Goal: Task Accomplishment & Management: Manage account settings

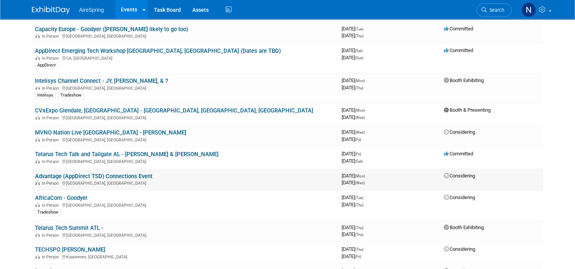
scroll to position [1102, 0]
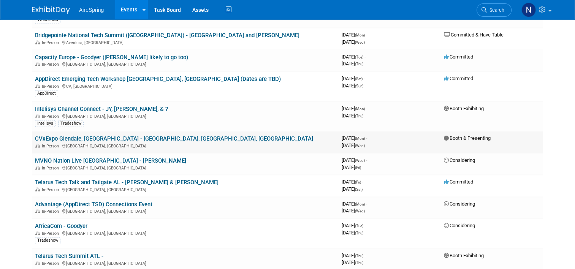
click at [78, 135] on link "CVxExpo Glendale, [GEOGRAPHIC_DATA] - [GEOGRAPHIC_DATA], [GEOGRAPHIC_DATA], [GE…" at bounding box center [174, 138] width 278 height 7
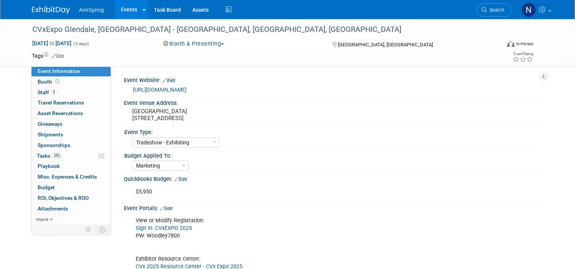
select select "Tradeshow - Exhibiting"
select select "Marketing"
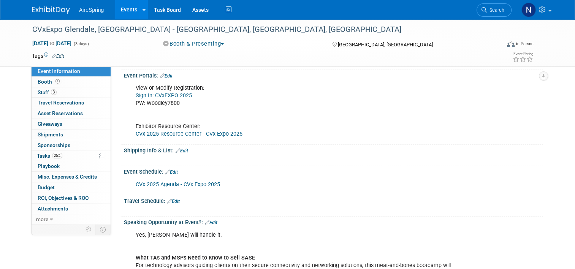
scroll to position [114, 0]
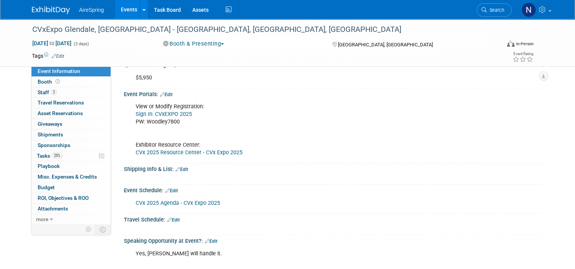
click at [185, 167] on div "Shipping Info & List: Edit" at bounding box center [333, 168] width 419 height 10
drag, startPoint x: 184, startPoint y: 169, endPoint x: 187, endPoint y: 171, distance: 4.0
click at [184, 169] on link "Edit" at bounding box center [182, 169] width 13 height 5
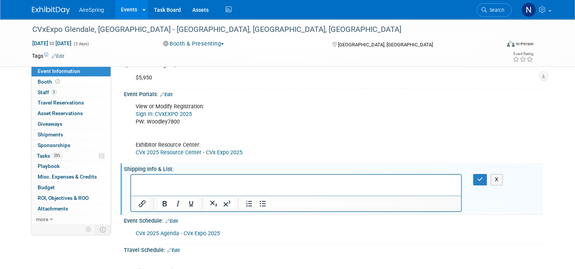
scroll to position [0, 0]
click at [185, 182] on p "Advanced Shipping: Friday, October 3, 2025" at bounding box center [296, 182] width 321 height 8
drag, startPoint x: 277, startPoint y: 187, endPoint x: 143, endPoint y: 182, distance: 133.8
click at [143, 182] on html "Advanced Shipping: Starts Friday, October 3, 2025" at bounding box center [296, 180] width 330 height 11
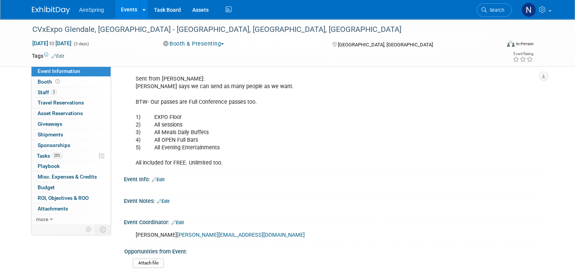
scroll to position [494, 0]
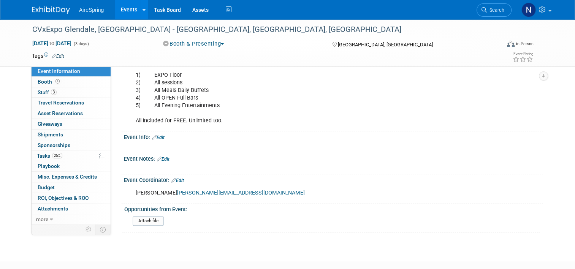
drag, startPoint x: 157, startPoint y: 135, endPoint x: 171, endPoint y: 135, distance: 13.7
click at [157, 135] on link "Edit" at bounding box center [158, 137] width 13 height 5
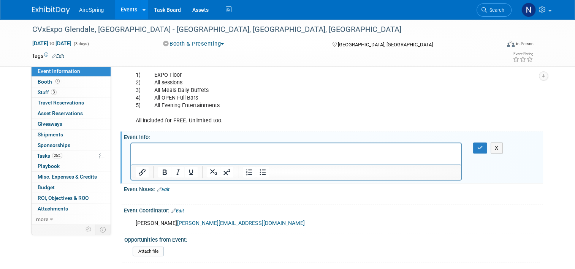
scroll to position [0, 0]
drag, startPoint x: 281, startPoint y: 150, endPoint x: 260, endPoint y: 283, distance: 133.9
click at [134, 143] on html "EARLY BIRD DISCOUNT ENDS Monday, October 6, 2025" at bounding box center [296, 148] width 330 height 11
click at [480, 145] on icon "button" at bounding box center [480, 147] width 6 height 5
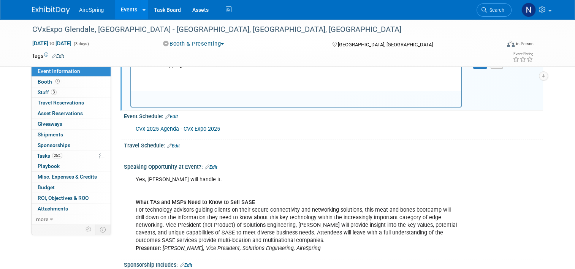
scroll to position [152, 0]
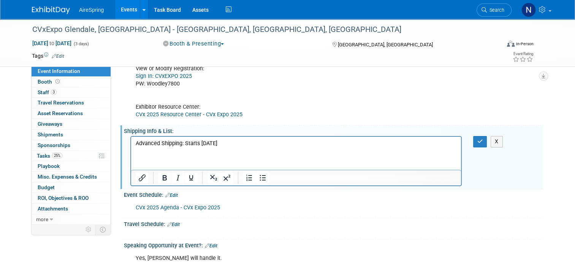
click at [265, 144] on p "Advanced Shipping: Starts Friday, October 3, 2025" at bounding box center [296, 144] width 321 height 8
drag, startPoint x: 265, startPoint y: 144, endPoint x: 185, endPoint y: 142, distance: 79.8
click at [185, 142] on p "Advanced Shipping: Starts Friday, October 3, 2025" at bounding box center [296, 144] width 321 height 8
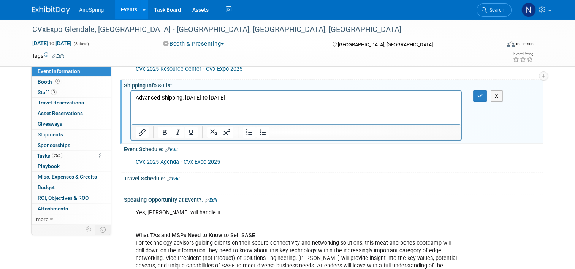
scroll to position [228, 0]
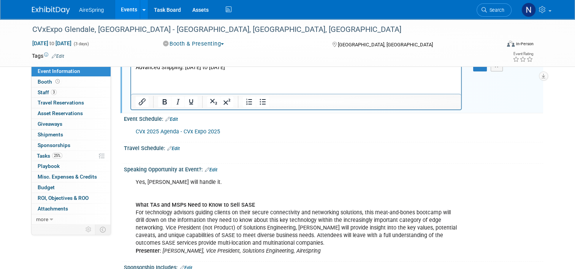
drag, startPoint x: 171, startPoint y: 118, endPoint x: 176, endPoint y: 118, distance: 5.3
click at [171, 118] on link "Edit" at bounding box center [171, 119] width 13 height 5
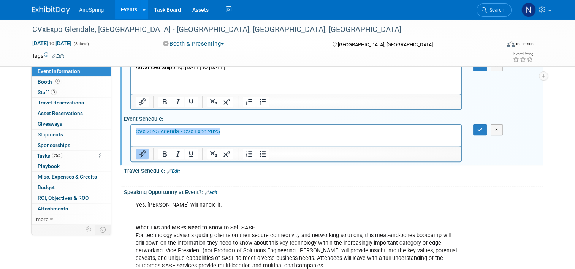
scroll to position [0, 0]
click at [238, 135] on html "﻿CVx 2025 Agenda - CVx Expo 2025" at bounding box center [296, 130] width 330 height 11
click at [239, 131] on p "CVx 2025 Agenda - CVx Expo 2025﻿" at bounding box center [296, 132] width 321 height 8
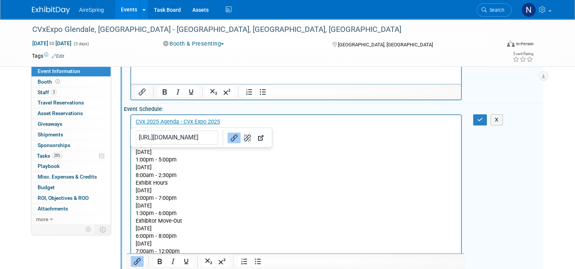
click at [229, 177] on p "Exhibitor Move-In Monday, November 3, 2025 1:00pm - 5:00pm Tuesday, November 4,…" at bounding box center [296, 198] width 321 height 114
drag, startPoint x: 182, startPoint y: 143, endPoint x: 132, endPoint y: 145, distance: 50.2
click at [132, 145] on html "CVx 2025 Agenda - CVx Expo 2025 Exhibitor Move-In Monday, November 3, 2025 1:00…" at bounding box center [296, 185] width 330 height 140
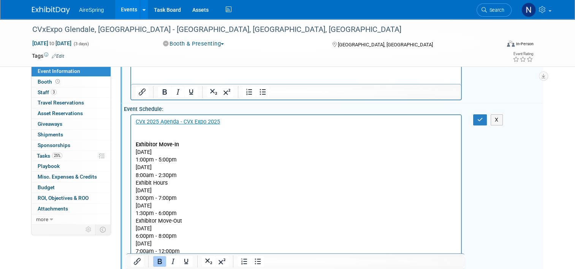
click at [207, 152] on p "Exhibitor Move-In Monday, November 3, 2025 1:00pm - 5:00pm Tuesday, November 4,…" at bounding box center [296, 198] width 321 height 114
click at [136, 158] on p "Exhibitor Move-In Monday, November 3, 2025 1:00pm - 5:00pm Tuesday, November 4,…" at bounding box center [296, 198] width 321 height 114
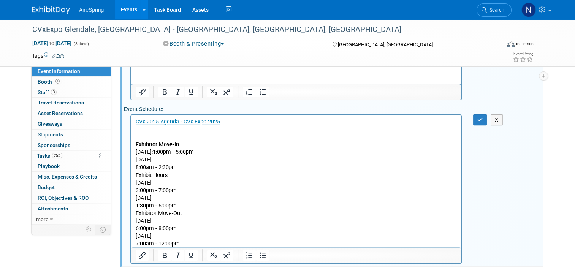
click at [229, 161] on p "Exhibitor Move-In Monday, November 3, 2025: 1:00pm - 5:00pm Tuesday, November 4…" at bounding box center [296, 194] width 321 height 107
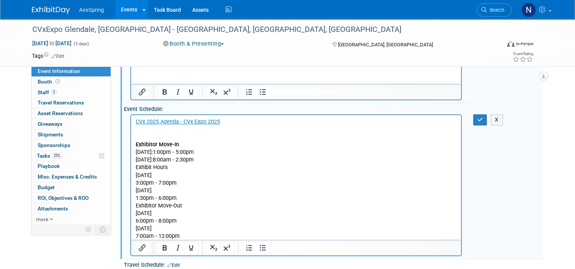
click at [255, 160] on p "Exhibitor Move-In Monday, November 3, 2025: 1:00pm - 5:00pm Tuesday, November 4…" at bounding box center [296, 190] width 321 height 99
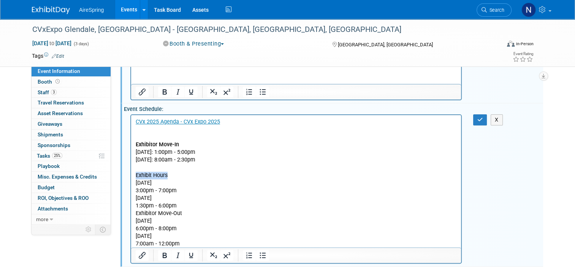
drag, startPoint x: 171, startPoint y: 175, endPoint x: 120, endPoint y: 174, distance: 50.9
click at [131, 174] on html "CVx 2025 Agenda - CVx Expo 2025 Exhibitor Move-In Monday, November 3, 2025: 1:0…" at bounding box center [296, 181] width 330 height 133
click at [223, 185] on p "Exhibit Hours Tuesday, November 4, 2025 3:00pm - 7:00pm Wednesday, November 5, …" at bounding box center [296, 205] width 321 height 84
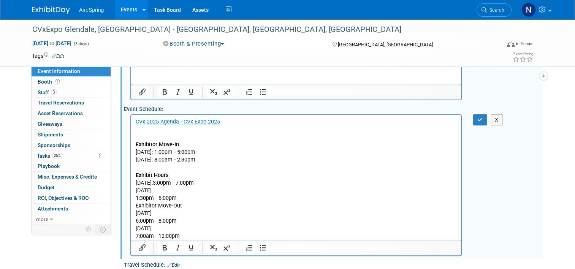
click at [224, 192] on p "Exhibit Hours Tuesday, November 4, 2025: 3:00pm - 7:00pm Wednesday, November 5,…" at bounding box center [296, 201] width 321 height 76
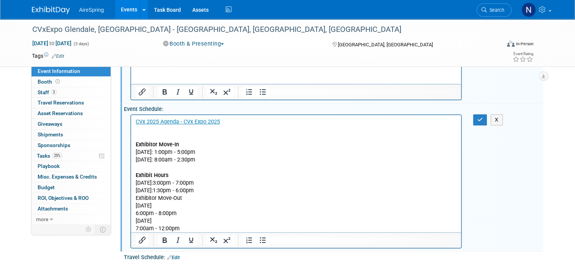
click at [265, 190] on p "Exhibit Hours Tuesday, November 4, 2025: 3:00pm - 7:00pm Wednesday, November 5,…" at bounding box center [296, 197] width 321 height 69
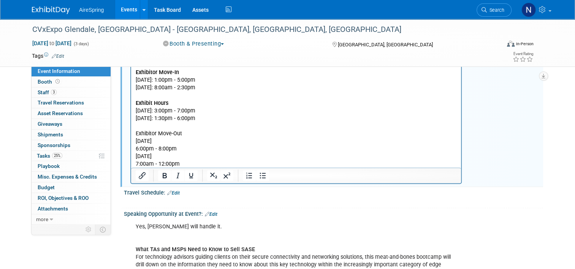
scroll to position [314, 0]
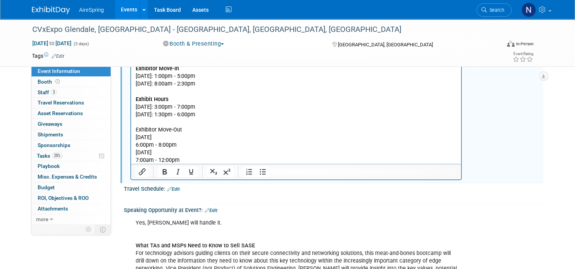
click at [191, 125] on p "Exhibitor Move-Out Wednesday, November 5, 2025 6:00pm - 8:00pm Thursday, Novemb…" at bounding box center [296, 141] width 321 height 46
drag, startPoint x: 190, startPoint y: 130, endPoint x: 136, endPoint y: 128, distance: 54.0
click at [136, 128] on p "Exhibitor Move-Out Wednesday, November 5, 2025 6:00pm - 8:00pm Thursday, Novemb…" at bounding box center [296, 141] width 321 height 46
click at [227, 136] on p "Exhibitor Move-Out Wednesday, November 5, 2025 6:00pm - 8:00pm Thursday, Novemb…" at bounding box center [296, 141] width 321 height 46
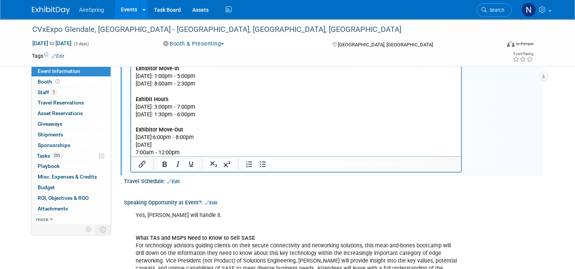
click at [225, 140] on p "Exhibitor Move-Out Wednesday, November 5, 2025: 6:00pm - 8:00pm Thursday, Novem…" at bounding box center [296, 137] width 321 height 38
click at [224, 142] on p "Exhibitor Move-Out Wednesday, November 5, 2025: 6:00pm - 8:00pm Thursday, Novem…" at bounding box center [296, 137] width 321 height 38
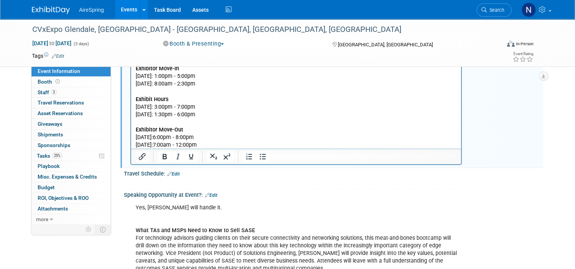
click at [251, 142] on p "Exhibitor Move-Out Wednesday, November 5, 2025: 6:00pm - 8:00pm Thursday, Novem…" at bounding box center [296, 133] width 321 height 30
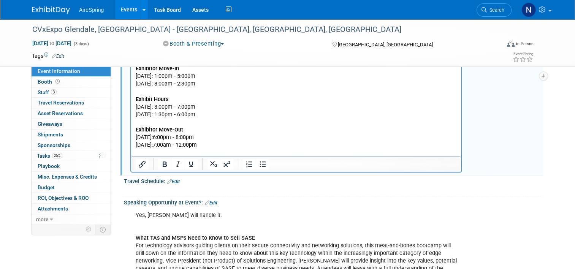
scroll to position [200, 0]
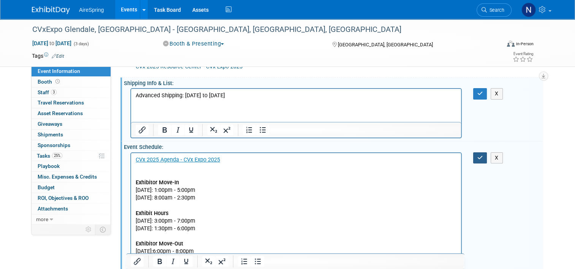
click at [483, 155] on icon "button" at bounding box center [480, 157] width 6 height 5
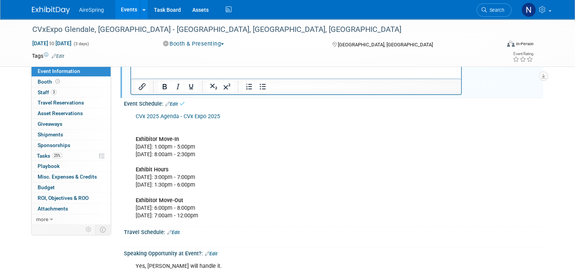
scroll to position [276, 0]
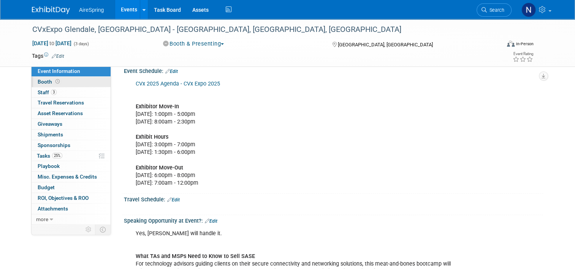
click at [55, 84] on link "Booth" at bounding box center [71, 82] width 79 height 10
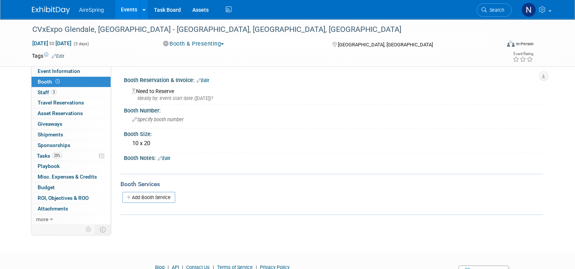
click at [168, 157] on div "Booth Notes: Edit" at bounding box center [333, 157] width 419 height 10
click at [166, 158] on link "Edit" at bounding box center [164, 158] width 13 height 5
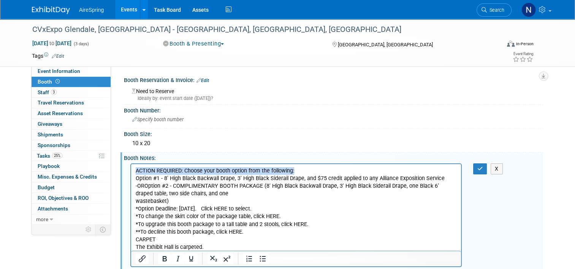
drag, startPoint x: 307, startPoint y: 169, endPoint x: 244, endPoint y: 333, distance: 176.0
click at [131, 172] on html "ACTION REQUIRED: Choose your booth option from the following: Option #1 - 8' Hi…" at bounding box center [296, 207] width 330 height 87
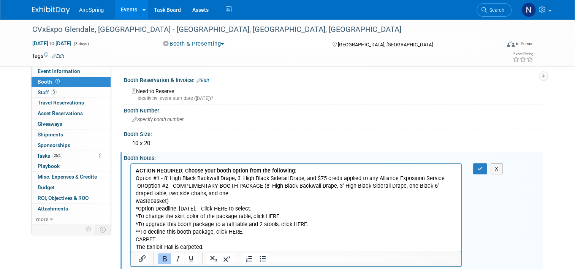
click at [219, 201] on p "ACTION REQUIRED: Choose your booth option from the following: Option #1 - 8' Hi…" at bounding box center [296, 209] width 321 height 84
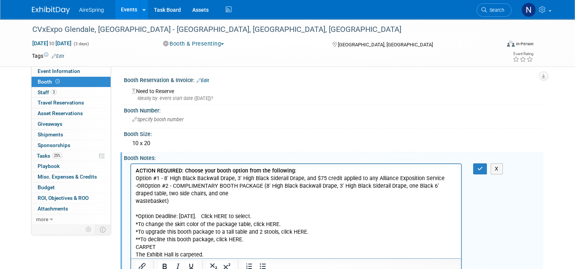
click at [301, 212] on p "*Option Deadline: Monday, October 20, 2025. Click HERE to select. *To change th…" at bounding box center [296, 232] width 321 height 54
click at [304, 219] on p "*Option Deadline: Monday, October 20, 2025. Click HERE to select. *To change th…" at bounding box center [296, 232] width 321 height 54
click at [302, 219] on p "*Option Deadline: Monday, October 20, 2025. Click HERE to select. *To change th…" at bounding box center [296, 232] width 321 height 54
click at [262, 218] on p "*Option Deadline: Monday, October 20, 2025. Click HERE to select. *To change th…" at bounding box center [296, 232] width 321 height 54
click at [307, 215] on p "*Option Deadline: Monday, October 20, 2025. Click HERE to select. *To change th…" at bounding box center [296, 232] width 321 height 54
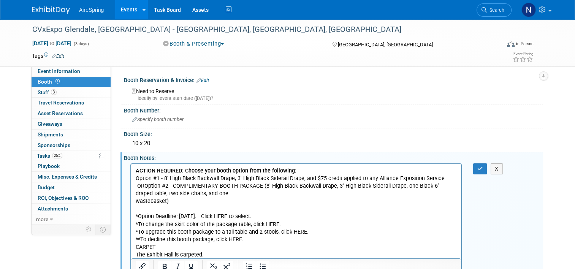
click at [133, 247] on html "ACTION REQUIRED: Choose your booth option from the following: Option #1 - 8' Hi…" at bounding box center [296, 211] width 330 height 95
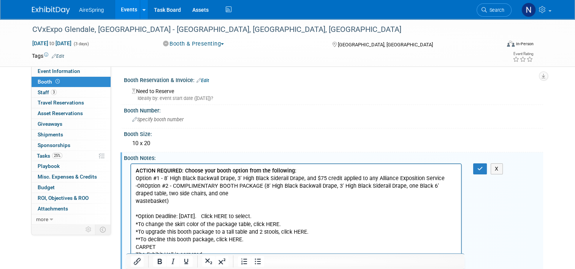
scroll to position [4, 0]
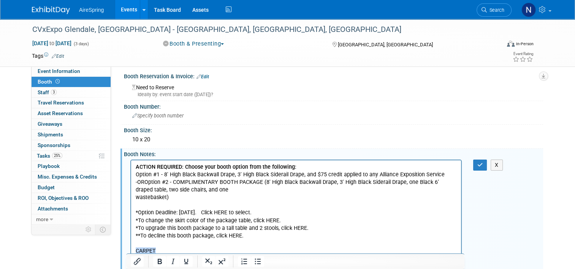
drag, startPoint x: 161, startPoint y: 250, endPoint x: 130, endPoint y: 251, distance: 31.2
click at [131, 251] on html "ACTION REQUIRED: Choose your booth option from the following: Option #1 - 8' Hi…" at bounding box center [296, 211] width 330 height 102
click at [234, 240] on p "Rich Text Area. Press ALT-0 for help." at bounding box center [296, 243] width 321 height 8
click at [483, 163] on icon "button" at bounding box center [480, 164] width 6 height 5
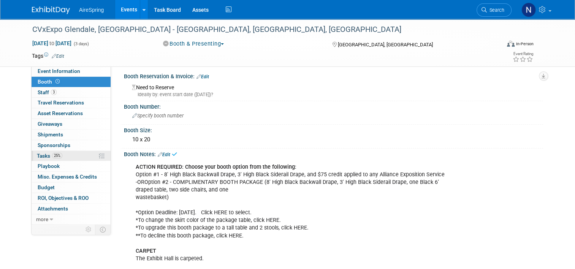
click at [74, 151] on link "25% Tasks 25%" at bounding box center [71, 156] width 79 height 10
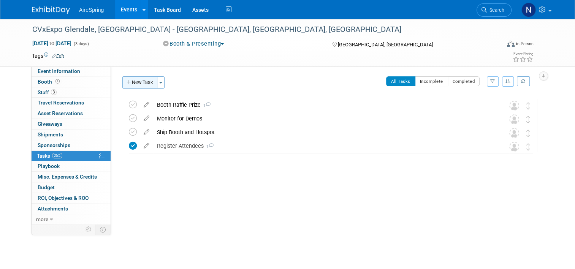
click at [134, 84] on button "New Task" at bounding box center [139, 82] width 35 height 12
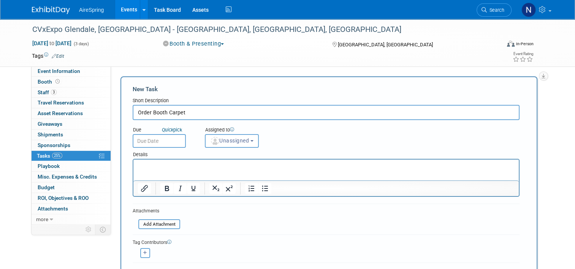
type input "Order Booth Carpet"
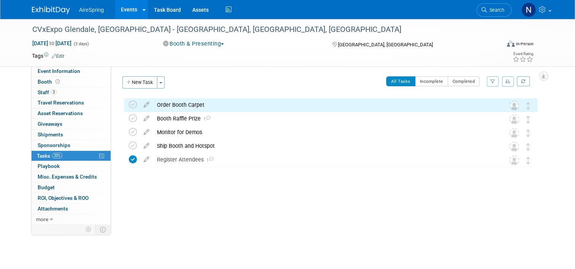
click at [275, 109] on div "Order Booth Carpet" at bounding box center [323, 104] width 341 height 13
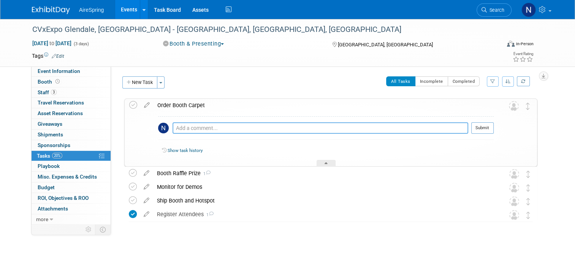
click at [275, 128] on textarea at bounding box center [320, 127] width 296 height 11
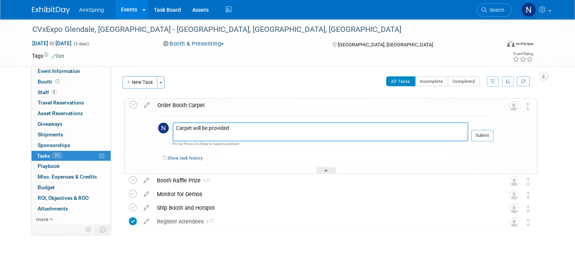
type textarea "Carpet will be provided"
click at [491, 142] on div at bounding box center [482, 144] width 22 height 6
click at [491, 134] on button "Submit" at bounding box center [482, 135] width 22 height 11
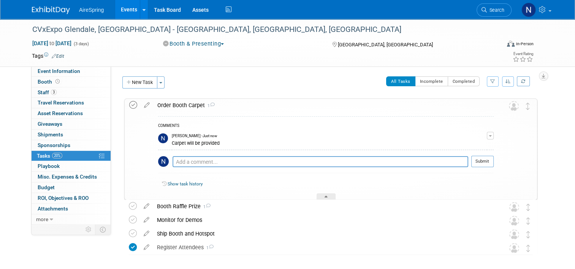
click at [129, 106] on icon at bounding box center [133, 105] width 8 height 8
drag, startPoint x: 135, startPoint y: 84, endPoint x: 139, endPoint y: 84, distance: 4.6
click at [135, 84] on button "New Task" at bounding box center [139, 82] width 35 height 12
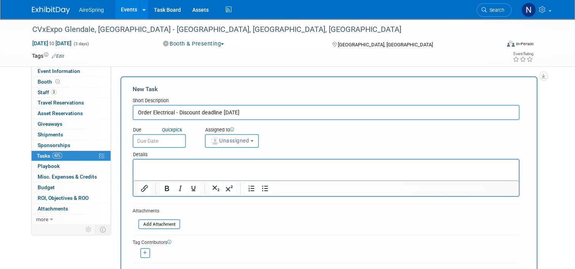
type input "Order Electrical - Discount deadline Oct 26th"
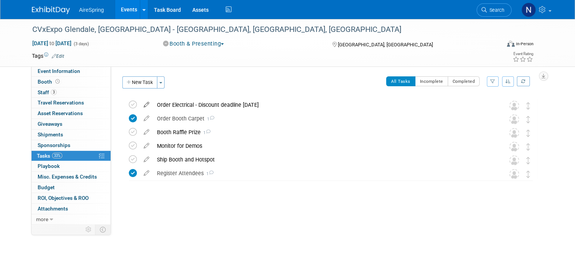
click at [143, 103] on icon at bounding box center [146, 102] width 13 height 9
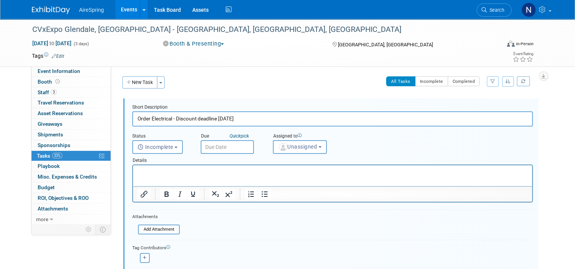
click at [228, 119] on input "Order Electrical - Discount deadline Oct 26th" at bounding box center [332, 118] width 400 height 15
click at [226, 119] on input "Order Electrical - Discount deadline Oct 26th" at bounding box center [332, 118] width 400 height 15
type input "Order Electrical - Discount deadline Oct 6th"
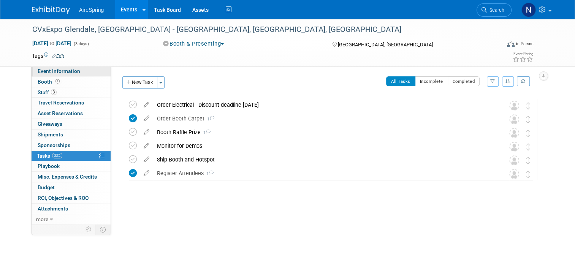
click at [59, 73] on span "Event Information" at bounding box center [59, 71] width 43 height 6
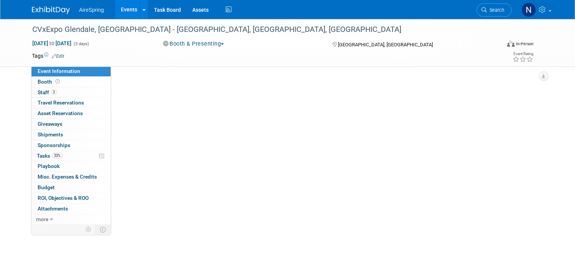
select select "Tradeshow - Exhibiting"
select select "Marketing"
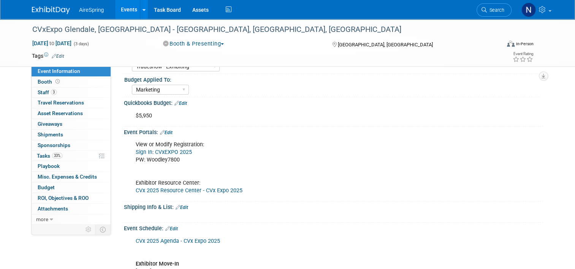
scroll to position [152, 0]
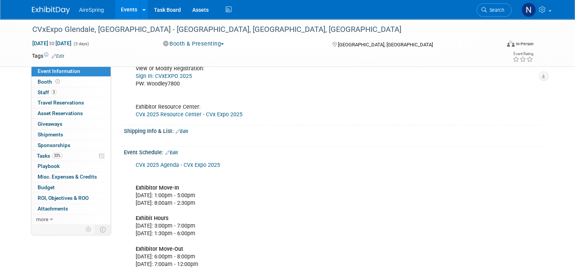
click at [182, 130] on link "Edit" at bounding box center [182, 131] width 13 height 5
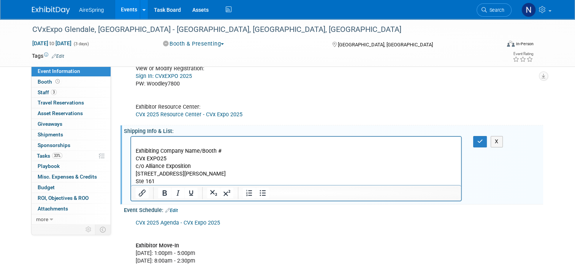
scroll to position [0, 0]
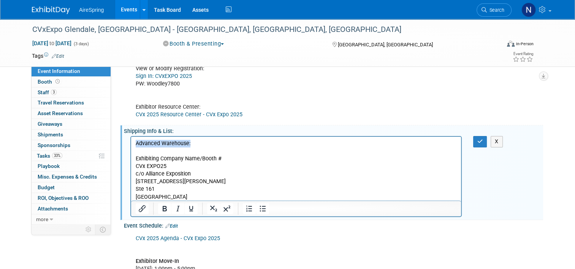
drag, startPoint x: 191, startPoint y: 146, endPoint x: 127, endPoint y: 143, distance: 64.3
click at [131, 143] on html "Advanced Warehouse: Exhibiting Company Name/Booth # CVx EXPO25 c/o Alliance Exp…" at bounding box center [296, 169] width 330 height 64
click at [170, 157] on p "Exhibiting Company Name/Booth # CVx EXPO25 c/o Alliance Exposition 2861 N. Flow…" at bounding box center [296, 178] width 321 height 46
drag, startPoint x: 199, startPoint y: 158, endPoint x: 134, endPoint y: 157, distance: 65.4
click at [134, 157] on html "Advanced Warehouse: Exhibiting Company Name/Booth # CVx EXPO25 c/o Alliance Exp…" at bounding box center [296, 169] width 330 height 64
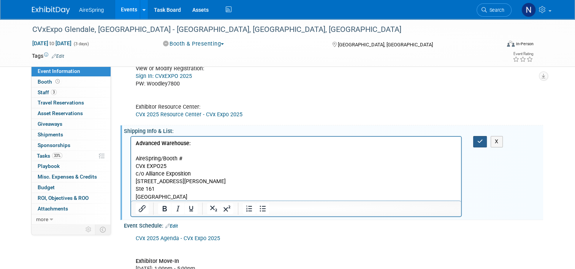
click at [481, 139] on button "button" at bounding box center [480, 141] width 14 height 11
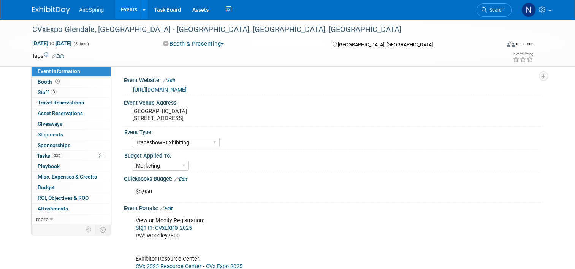
click at [167, 208] on link "Edit" at bounding box center [166, 208] width 13 height 5
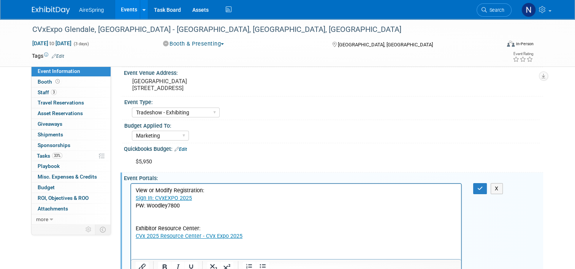
scroll to position [76, 0]
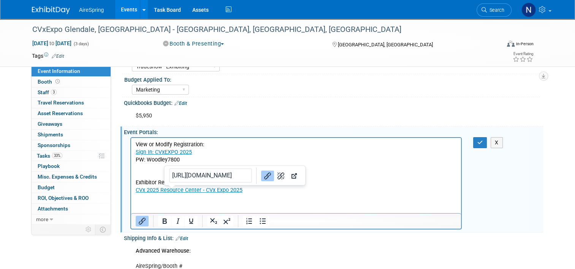
click at [169, 195] on html "View or Modify Registration: Sign In: CVxEXPO 2025 PW: Woodley7800 Exhibitor Re…" at bounding box center [296, 166] width 330 height 57
click at [262, 190] on p "View or Modify Registration: Sign In: CVxEXPO 2025 PW: Woodley7800 Exhibitor Re…" at bounding box center [296, 168] width 321 height 54
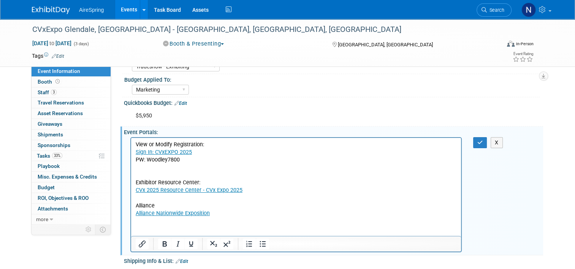
drag, startPoint x: 178, startPoint y: 206, endPoint x: 247, endPoint y: 347, distance: 157.0
click at [131, 209] on html "View or Modify Registration: Sign In: CVxEXPO 2025 PW: Woodley7800 Exhibitor Re…" at bounding box center [296, 177] width 330 height 79
click at [174, 202] on p "Alliance" at bounding box center [296, 206] width 321 height 8
drag, startPoint x: 169, startPoint y: 204, endPoint x: 134, endPoint y: 207, distance: 35.5
click at [134, 207] on html "View or Modify Registration: Sign In: CVxEXPO 2025 PW: Woodley7800 Exhibitor Re…" at bounding box center [296, 177] width 330 height 79
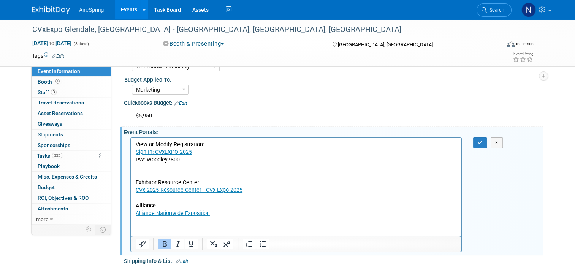
click at [195, 201] on p "Rich Text Area. Press ALT-0 for help." at bounding box center [296, 199] width 321 height 8
click at [483, 140] on icon "button" at bounding box center [480, 142] width 6 height 5
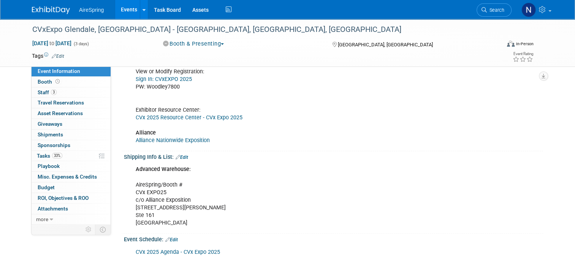
scroll to position [152, 0]
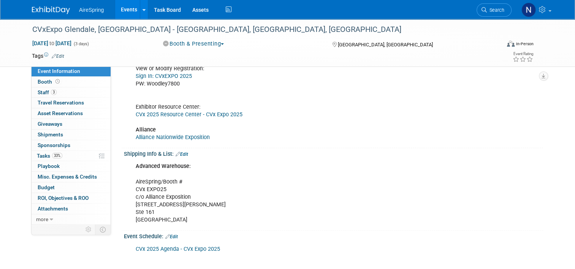
click at [182, 153] on link "Edit" at bounding box center [182, 154] width 13 height 5
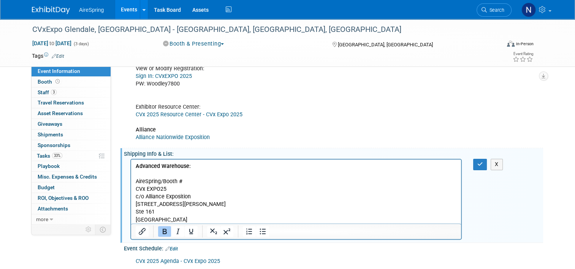
scroll to position [0, 0]
click at [202, 219] on p "Advanced Warehouse: AireSpring/Booth # CVx EXPO25 c/o Alliance Exposition 2861 …" at bounding box center [296, 193] width 321 height 61
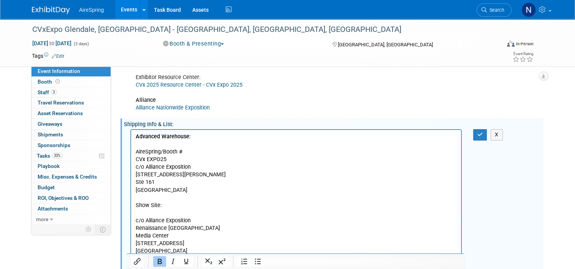
click at [184, 216] on p "Rich Text Area. Press ALT-0 for help." at bounding box center [296, 213] width 321 height 8
drag, startPoint x: 182, startPoint y: 203, endPoint x: 114, endPoint y: 207, distance: 68.1
click at [131, 207] on html "Advanced Warehouse: AireSpring/Booth # CVx EXPO25 c/o Alliance Exposition 2861 …" at bounding box center [296, 196] width 330 height 133
click at [234, 213] on p "Rich Text Area. Press ALT-0 for help." at bounding box center [296, 213] width 321 height 8
click at [482, 133] on icon "button" at bounding box center [480, 134] width 6 height 5
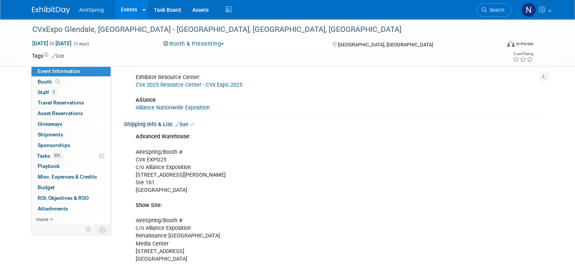
click at [192, 206] on div "Advanced Warehouse: AireSpring/Booth # CVx EXPO25 c/o Alliance Exposition 2861 …" at bounding box center [295, 197] width 331 height 137
click at [180, 123] on link "Edit" at bounding box center [182, 124] width 13 height 5
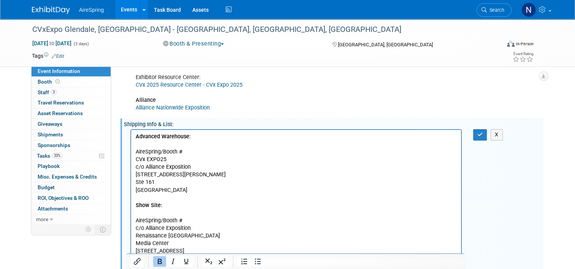
click at [185, 201] on p "Advanced Warehouse: AireSpring/Booth # CVx EXPO25 c/o Alliance Exposition 2861 …" at bounding box center [296, 198] width 321 height 130
click at [187, 208] on p "Advanced Warehouse: AireSpring/Booth # CVx EXPO25 c/o Alliance Exposition 2861 …" at bounding box center [296, 198] width 321 height 130
click at [481, 129] on button "button" at bounding box center [480, 134] width 14 height 11
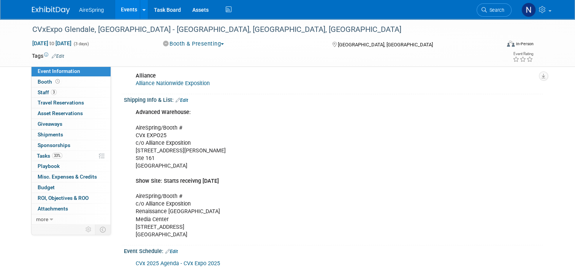
scroll to position [152, 0]
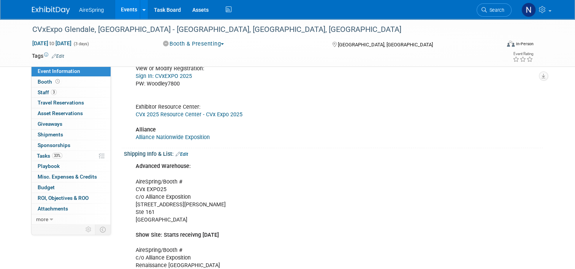
click at [182, 153] on link "Edit" at bounding box center [182, 154] width 13 height 5
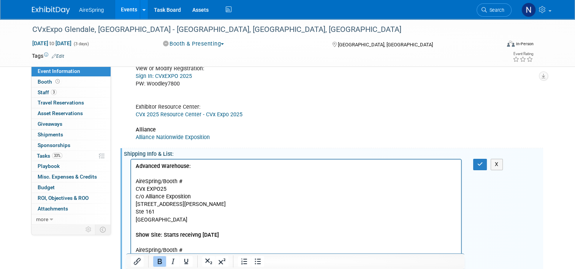
scroll to position [0, 0]
click at [210, 165] on p "Advanced Warehouse: AireSpring/Booth # CVx EXPO25 c/o Alliance Exposition 2861 …" at bounding box center [296, 228] width 321 height 130
click at [480, 166] on icon "button" at bounding box center [480, 163] width 6 height 5
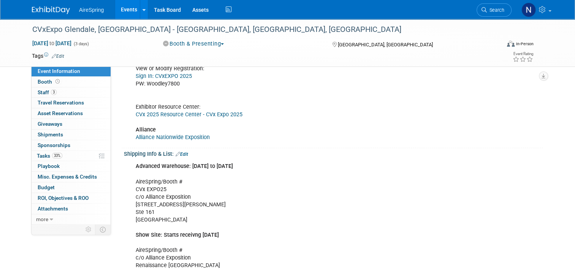
click at [197, 137] on link "Alliance Nationwide Exposition" at bounding box center [173, 137] width 74 height 6
click at [122, 12] on link "Events" at bounding box center [129, 9] width 28 height 19
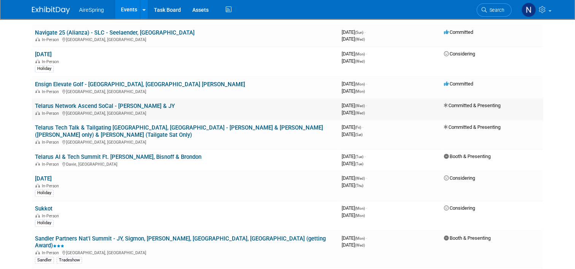
scroll to position [722, 0]
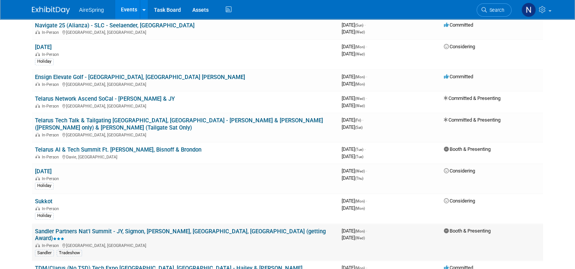
click at [184, 228] on link "Sandler Partners Nat'l Summit - JY, Sigmon, [PERSON_NAME], [GEOGRAPHIC_DATA], […" at bounding box center [180, 235] width 291 height 14
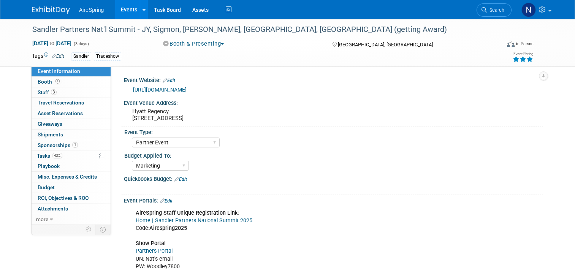
select select "Partner Event"
select select "Marketing"
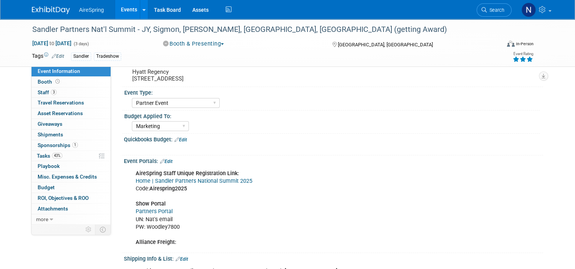
scroll to position [38, 0]
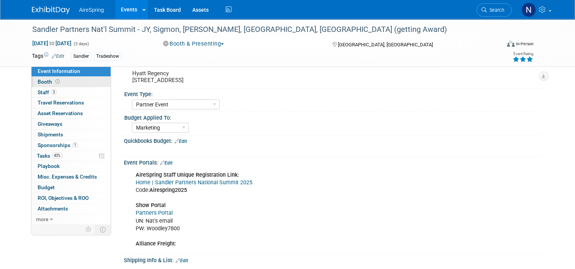
click at [46, 85] on link "Booth" at bounding box center [71, 82] width 79 height 10
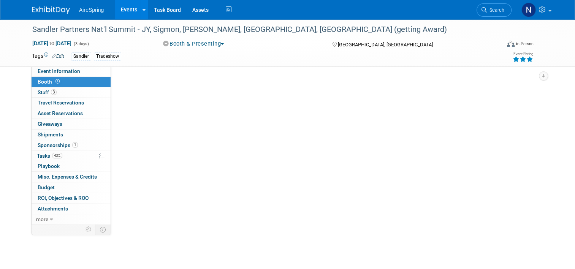
scroll to position [0, 0]
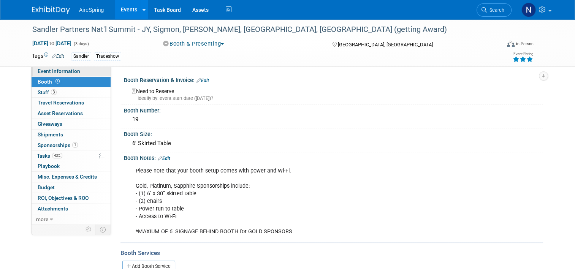
click at [52, 68] on link "Event Information" at bounding box center [71, 71] width 79 height 10
select select "Partner Event"
select select "Marketing"
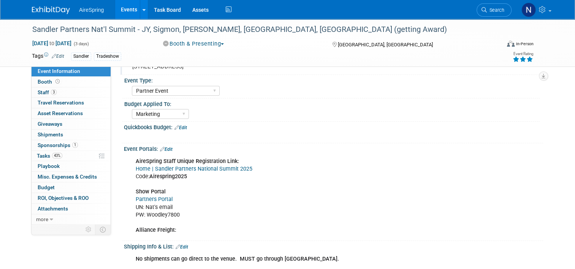
scroll to position [152, 0]
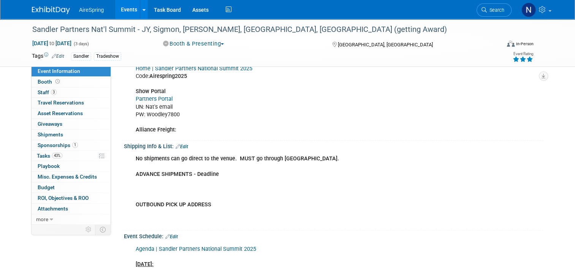
click at [178, 149] on div "No shipments can go direct to the venue. MUST go through Alliance. ADVANCE SHIP…" at bounding box center [333, 151] width 410 height 4
click at [179, 146] on link "Edit" at bounding box center [182, 146] width 13 height 5
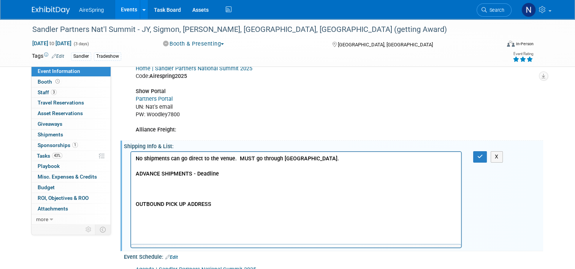
scroll to position [0, 0]
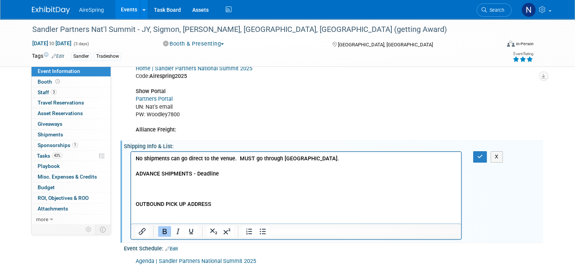
drag, startPoint x: 221, startPoint y: 174, endPoint x: 196, endPoint y: 176, distance: 24.4
click at [196, 176] on p "No shipments can go direct to the venue. MUST go through Alliance. ADVANCE SHIP…" at bounding box center [296, 189] width 321 height 69
click at [164, 183] on p "No shipments can go direct to the venue. MUST go through Alliance. ADVANCE SHIP…" at bounding box center [296, 189] width 321 height 69
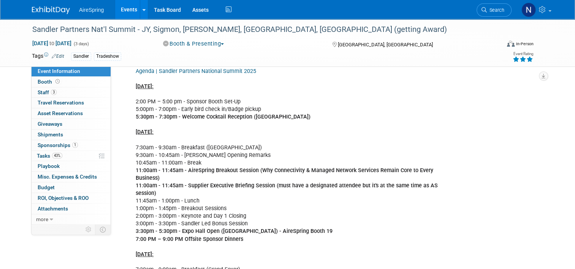
scroll to position [304, 0]
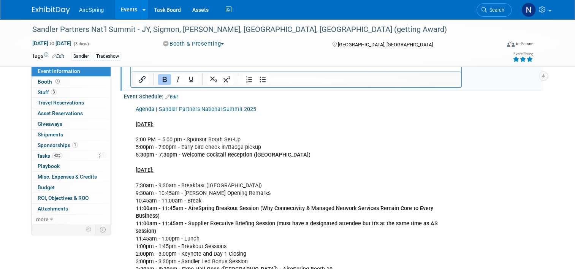
click at [171, 94] on link "Edit" at bounding box center [171, 96] width 13 height 5
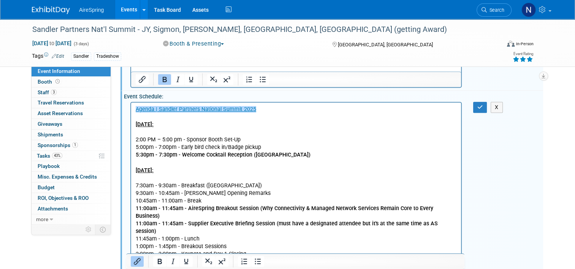
scroll to position [0, 0]
click at [272, 111] on p "﻿Agenda | Sandler Partners National Summit 2025 Mon., Oct 6: 2:00 PM – 5:00 pm …" at bounding box center [296, 257] width 321 height 305
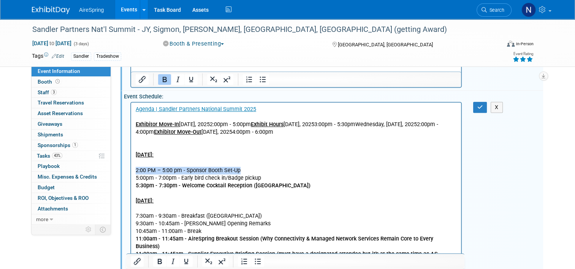
drag, startPoint x: 244, startPoint y: 171, endPoint x: 130, endPoint y: 171, distance: 113.6
click at [131, 171] on html "Agenda | Sandler Partners National Summit 2025 Exhibitor Move-In Monday, Octobe…" at bounding box center [296, 271] width 330 height 339
click at [245, 185] on b "5:30pm - 7:30pm - Welcome Cocktail Reception (Lighthouse Courtyard)" at bounding box center [223, 185] width 175 height 6
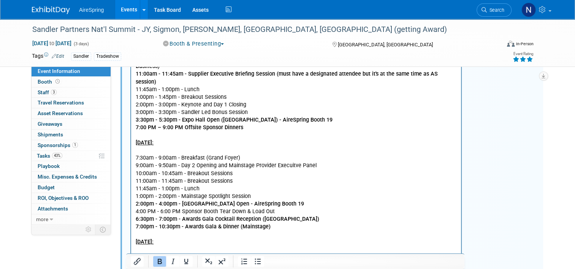
scroll to position [494, 0]
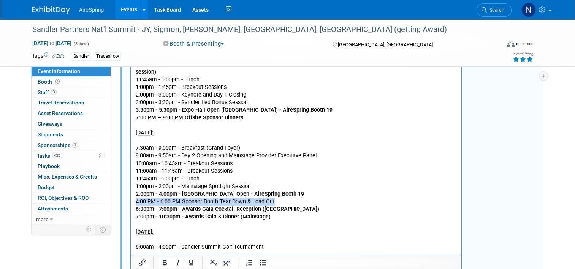
drag, startPoint x: 288, startPoint y: 184, endPoint x: 248, endPoint y: 97, distance: 95.9
click at [131, 186] on html "Agenda | Sandler Partners National Summit 2025 Exhibitor Move-In Monday, Octobe…" at bounding box center [296, 82] width 330 height 339
click at [322, 176] on p "Mon., Oct 6: 2:00 PM – 5:00 pm - Sponsor Booth Set-Up 5:00pm - 7:00pm - Early b…" at bounding box center [296, 98] width 321 height 305
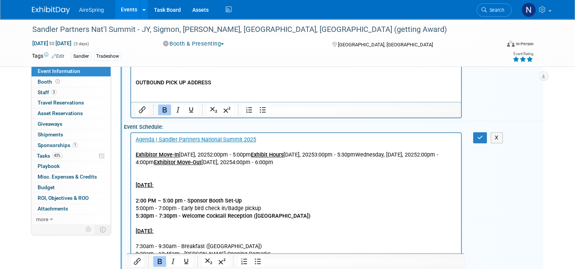
scroll to position [266, 0]
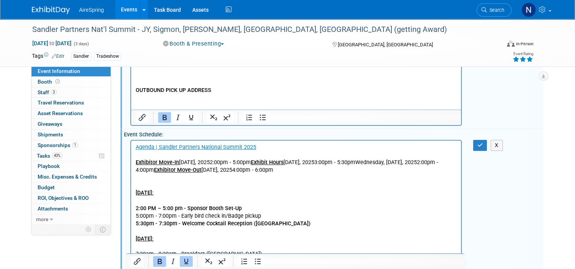
drag, startPoint x: 340, startPoint y: 171, endPoint x: 127, endPoint y: 163, distance: 213.3
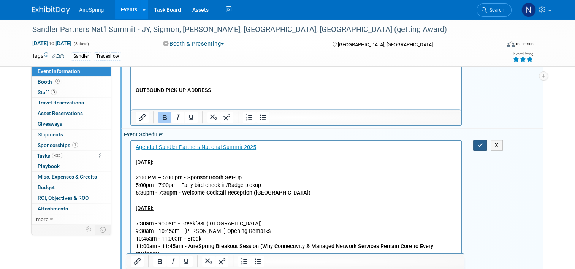
click at [483, 142] on icon "button" at bounding box center [480, 144] width 6 height 5
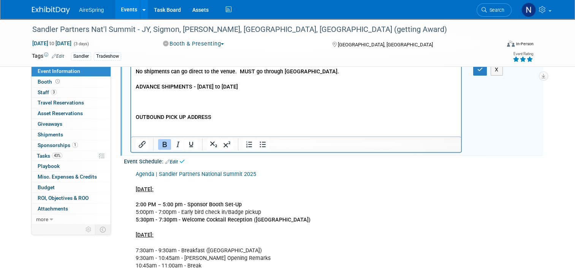
scroll to position [228, 0]
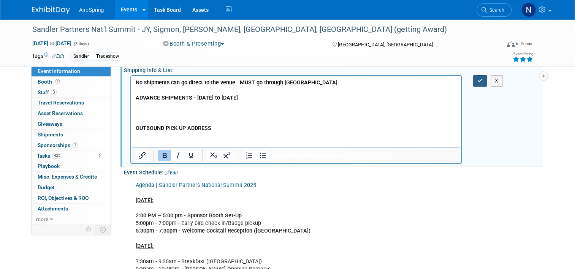
drag, startPoint x: 484, startPoint y: 78, endPoint x: 301, endPoint y: 8, distance: 196.2
click at [483, 78] on icon "button" at bounding box center [480, 80] width 6 height 5
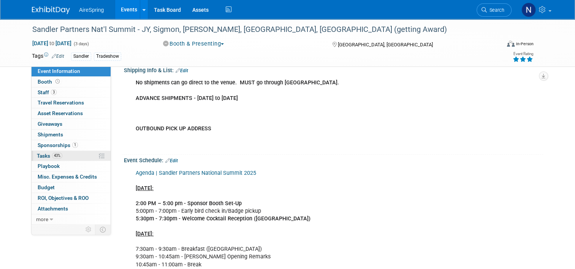
click at [62, 157] on link "43% Tasks 43%" at bounding box center [71, 156] width 79 height 10
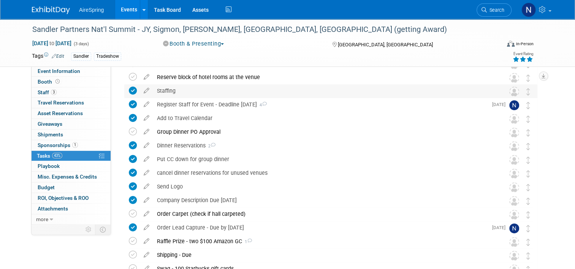
scroll to position [190, 0]
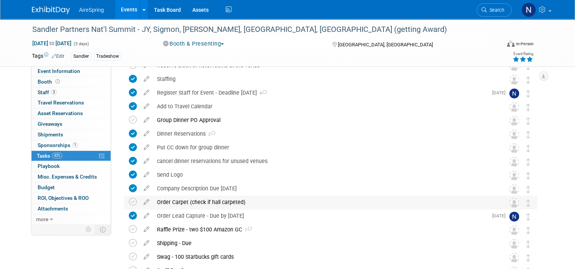
click at [189, 203] on div "Order Carpet (check if hall carpeted)" at bounding box center [323, 202] width 341 height 13
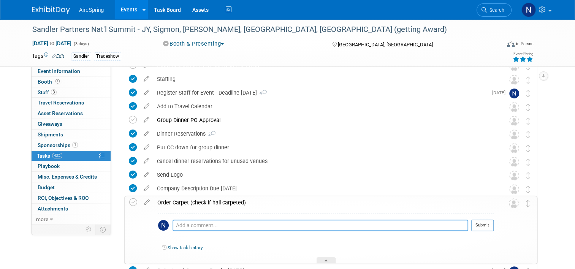
click at [185, 225] on textarea at bounding box center [320, 225] width 296 height 11
type textarea "Hall will be carpeted"
click at [489, 226] on button "Submit" at bounding box center [482, 225] width 22 height 11
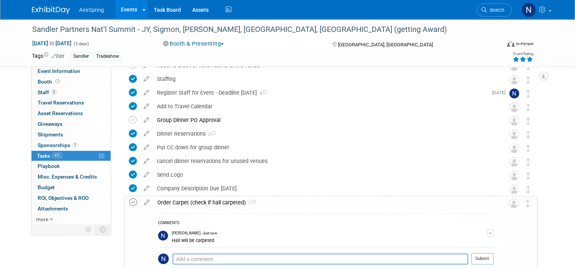
click at [129, 202] on icon at bounding box center [133, 202] width 8 height 8
click at [65, 73] on span "Event Information" at bounding box center [59, 71] width 43 height 6
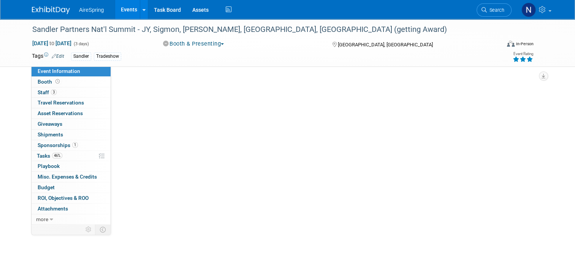
scroll to position [0, 0]
select select "Partner Event"
select select "Marketing"
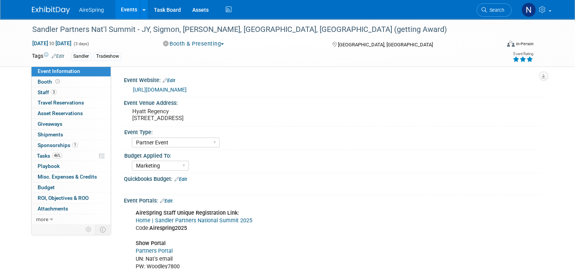
scroll to position [114, 0]
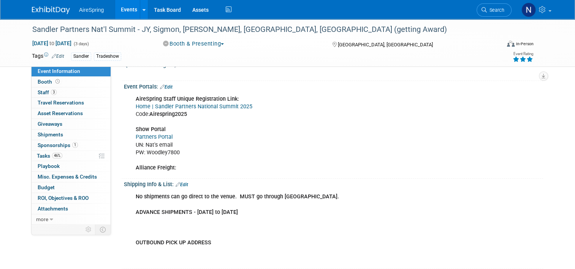
click at [179, 184] on link "Edit" at bounding box center [182, 184] width 13 height 5
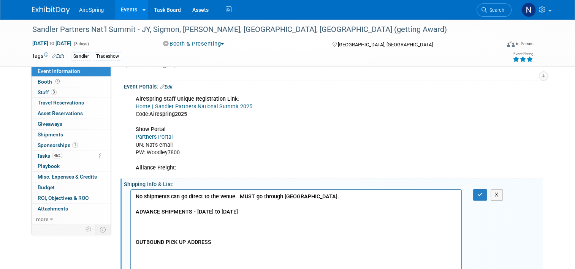
scroll to position [0, 0]
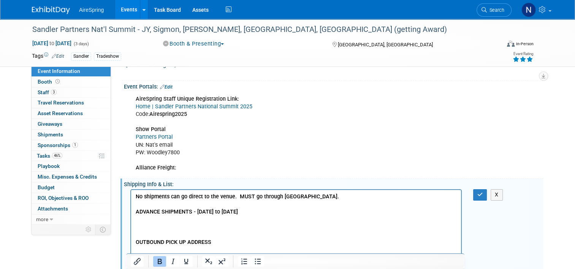
click at [170, 218] on p "No shipments can go direct to the venue. MUST go through Alliance. ADVANCE SHIP…" at bounding box center [296, 227] width 321 height 69
click at [155, 233] on p "No shipments can go direct to the venue. MUST go through Alliance. ADVANCE SHIP…" at bounding box center [296, 227] width 321 height 69
click at [151, 229] on p "No shipments can go direct to the venue. MUST go through Alliance. ADVANCE SHIP…" at bounding box center [296, 227] width 321 height 69
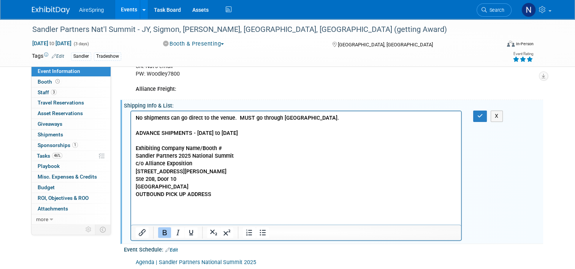
scroll to position [204, 0]
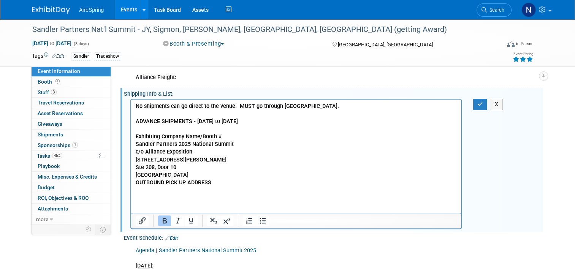
click at [209, 176] on p "No shipments can go direct to the venue. MUST go through Alliance. ADVANCE SHIP…" at bounding box center [296, 149] width 321 height 92
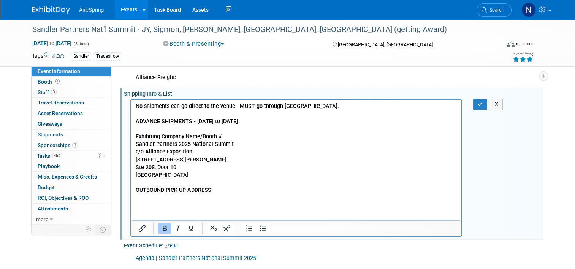
drag, startPoint x: 203, startPoint y: 177, endPoint x: 132, endPoint y: 138, distance: 81.8
click at [132, 138] on html "No shipments can go direct to the venue. MUST go through Alliance. ADVANCE SHIP…" at bounding box center [296, 151] width 330 height 102
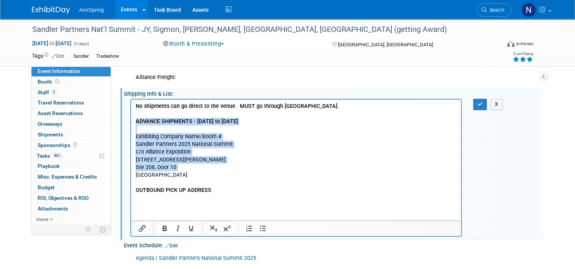
click at [202, 141] on p "No shipments can go direct to the venue. MUST go through Alliance. ADVANCE SHIP…" at bounding box center [296, 141] width 321 height 76
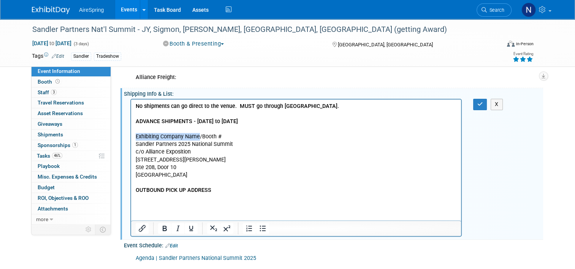
drag, startPoint x: 198, startPoint y: 136, endPoint x: 127, endPoint y: 135, distance: 71.8
click at [131, 135] on html "No shipments can go direct to the venue. MUST go through Alliance. ADVANCE SHIP…" at bounding box center [296, 151] width 330 height 102
click at [205, 140] on p "No shipments can go direct to the venue. MUST go through Alliance. ADVANCE SHIP…" at bounding box center [296, 141] width 321 height 76
click at [182, 137] on p "No shipments can go direct to the venue. MUST go through Alliance. ADVANCE SHIP…" at bounding box center [296, 141] width 321 height 76
drag, startPoint x: 478, startPoint y: 106, endPoint x: 316, endPoint y: 2, distance: 191.9
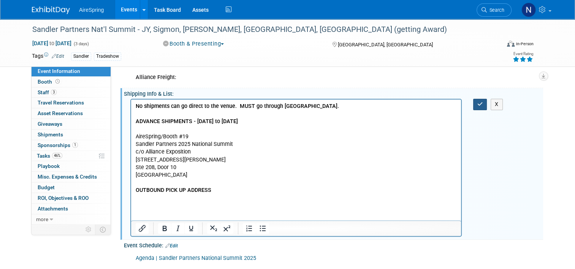
click at [478, 106] on button "button" at bounding box center [480, 104] width 14 height 11
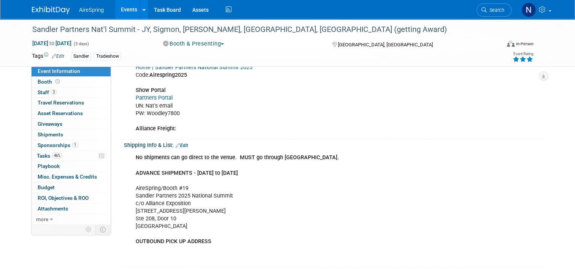
scroll to position [90, 0]
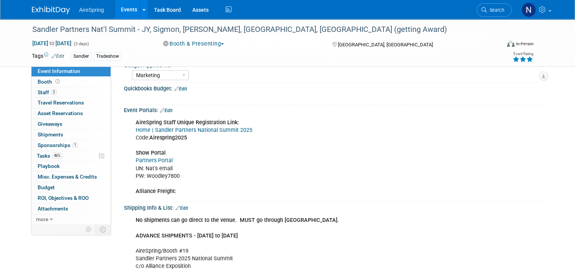
click at [166, 110] on link "Edit" at bounding box center [166, 110] width 13 height 5
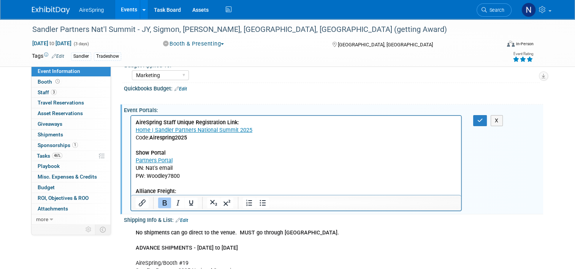
scroll to position [0, 0]
click at [192, 191] on p "AireSpring Staff Unique Registration Link: Home | Sandler Partners National Sum…" at bounding box center [296, 157] width 321 height 76
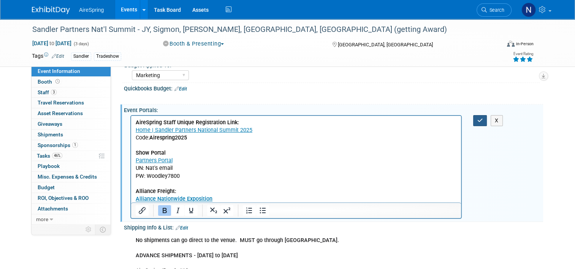
click at [483, 123] on button "button" at bounding box center [480, 120] width 14 height 11
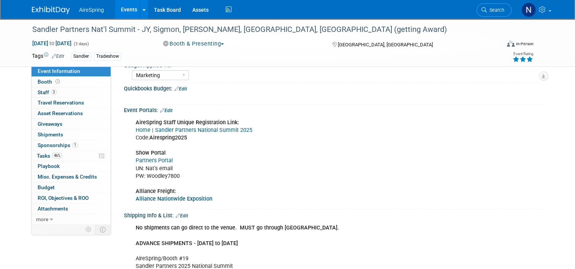
click at [152, 161] on link "Partners Portal" at bounding box center [154, 160] width 37 height 6
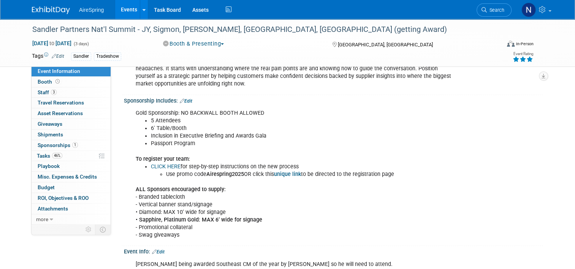
scroll to position [812, 0]
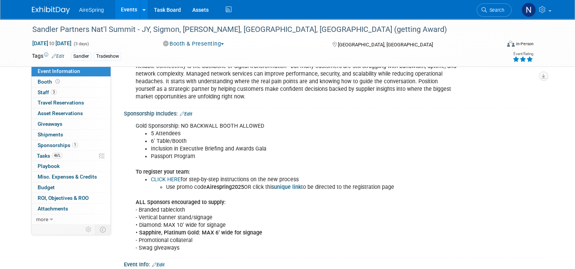
click at [187, 108] on div "Sponsorship Includes: Edit" at bounding box center [333, 113] width 419 height 10
click at [188, 111] on link "Edit" at bounding box center [186, 113] width 13 height 5
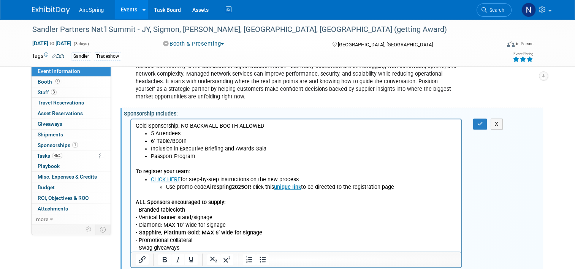
scroll to position [0, 0]
click at [215, 157] on li "Passport Program" at bounding box center [304, 157] width 306 height 8
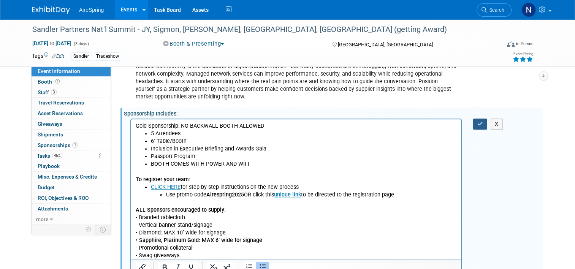
click at [476, 119] on button "button" at bounding box center [480, 124] width 14 height 11
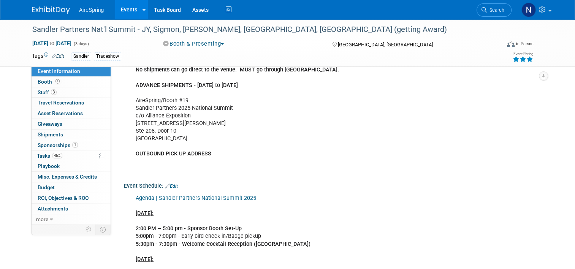
scroll to position [128, 0]
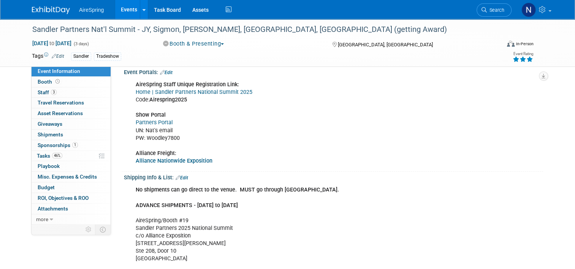
click at [117, 12] on link "Events" at bounding box center [129, 9] width 28 height 19
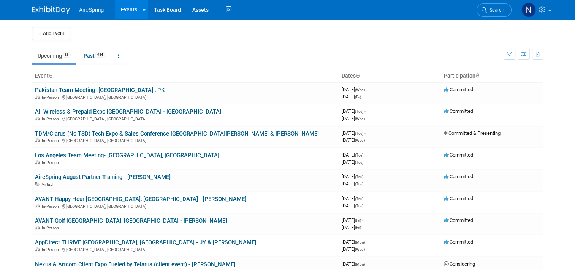
click at [93, 243] on link "AppDirect THRIVE [GEOGRAPHIC_DATA], [GEOGRAPHIC_DATA] - JY & [PERSON_NAME]" at bounding box center [145, 242] width 221 height 7
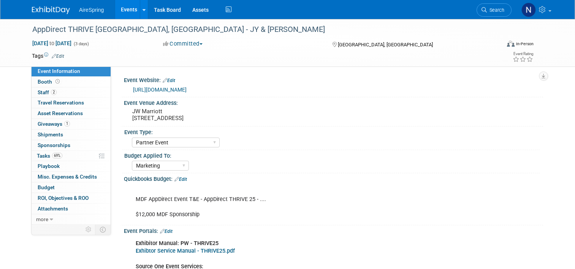
select select "Partner Event"
select select "Marketing"
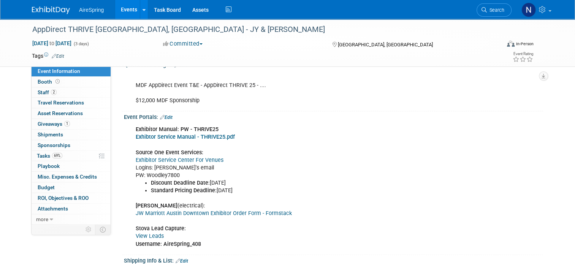
scroll to position [152, 0]
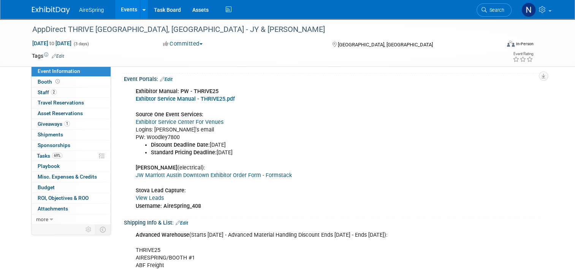
click at [155, 199] on link "View Leads" at bounding box center [150, 198] width 28 height 6
